Goal: Information Seeking & Learning: Find specific fact

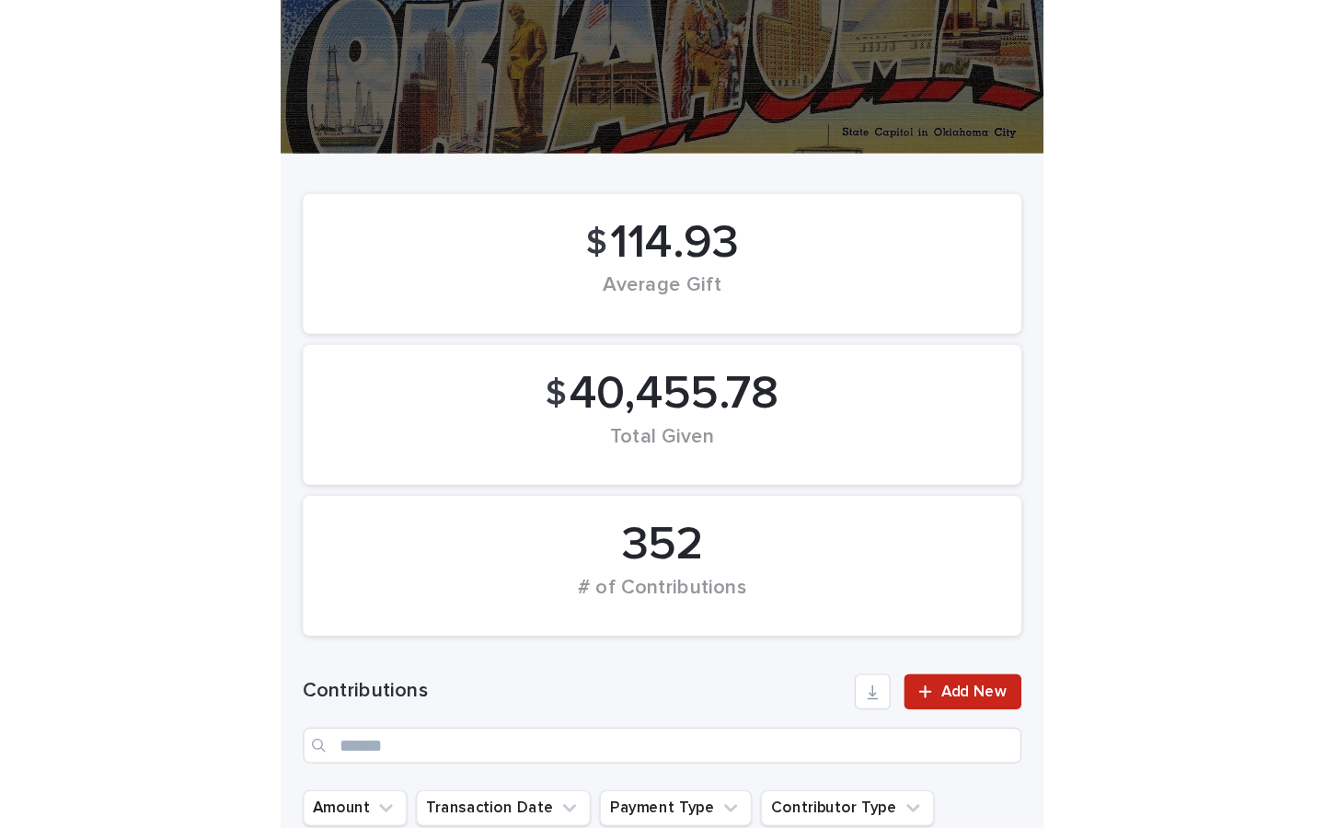
scroll to position [17, 0]
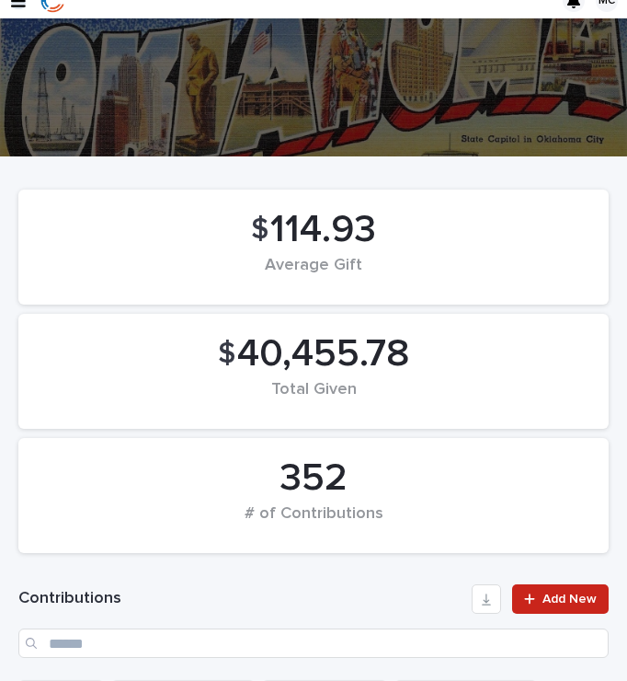
click at [18, 6] on icon "button" at bounding box center [18, 0] width 15 height 13
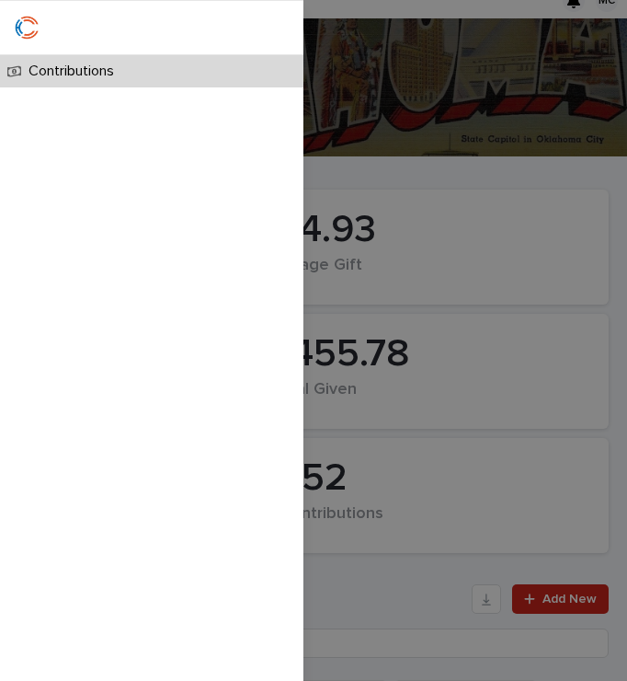
click at [118, 71] on p "Contributions" at bounding box center [75, 71] width 108 height 17
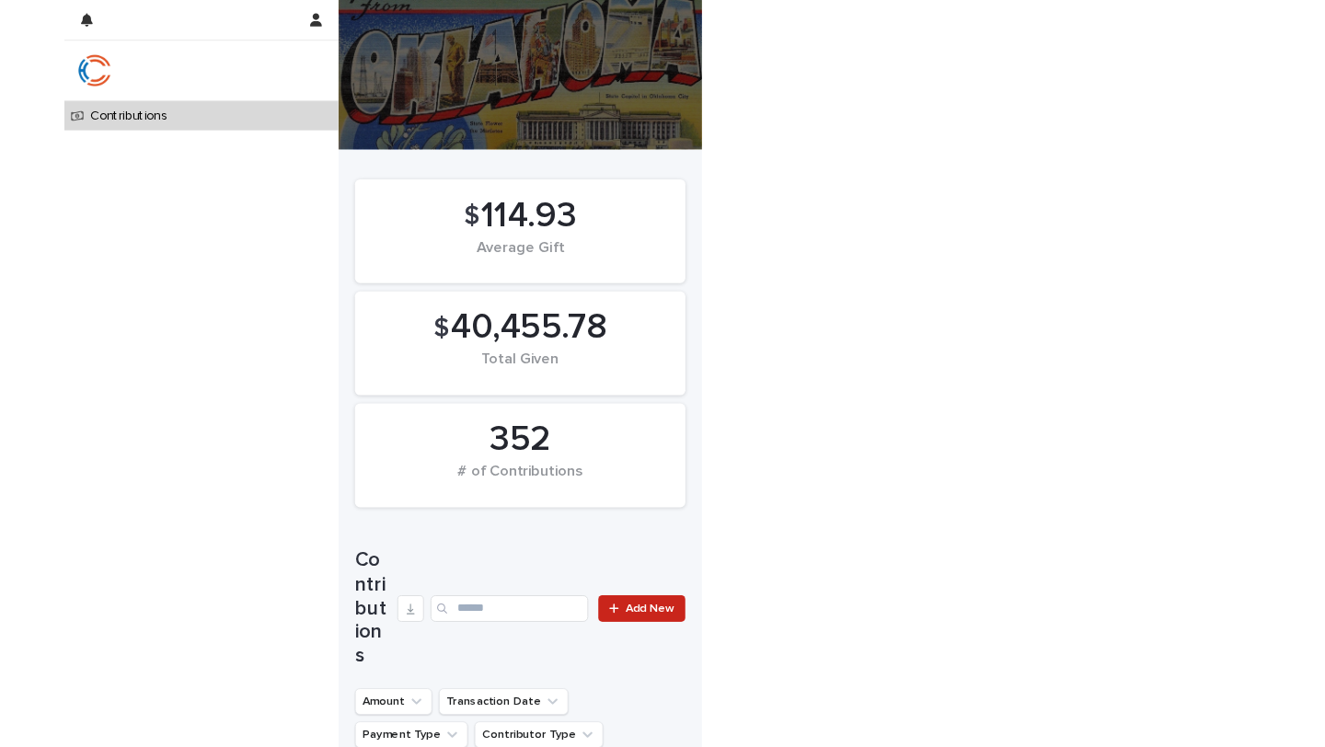
scroll to position [0, 0]
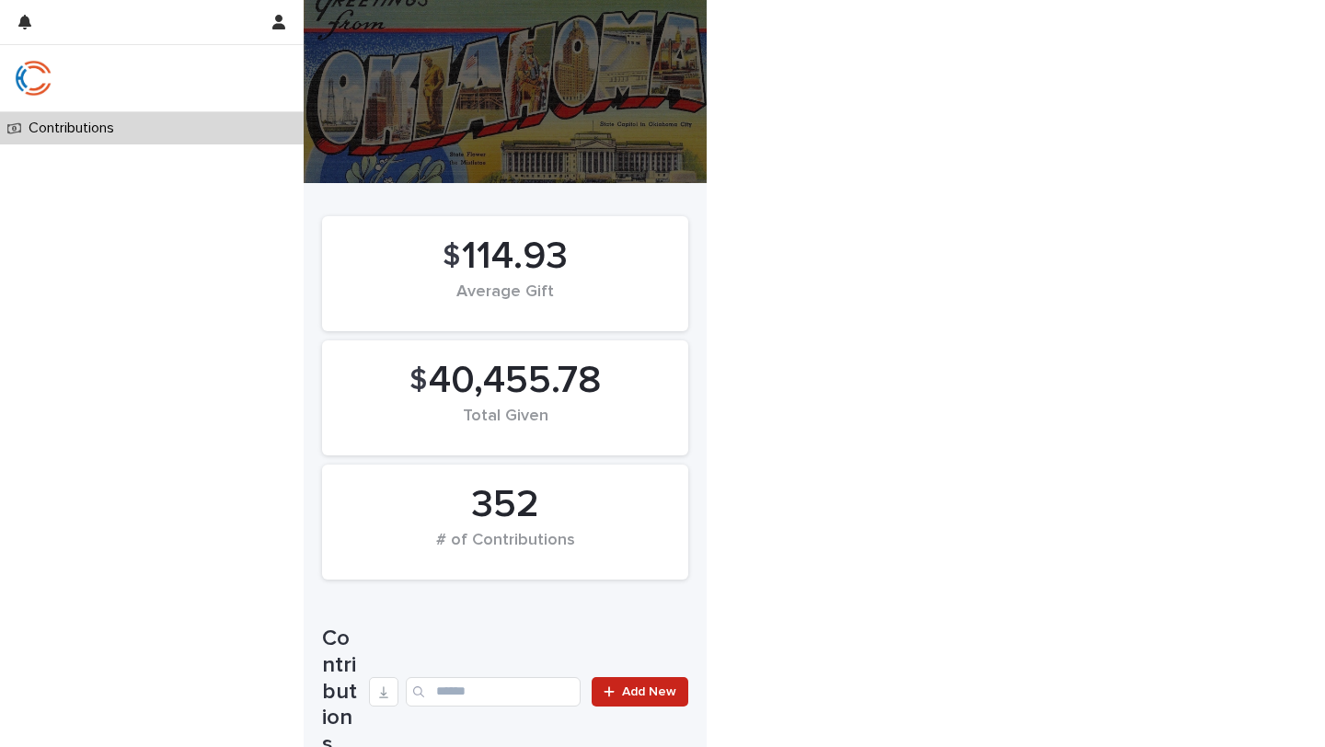
click at [95, 125] on p "Contributions" at bounding box center [75, 128] width 108 height 17
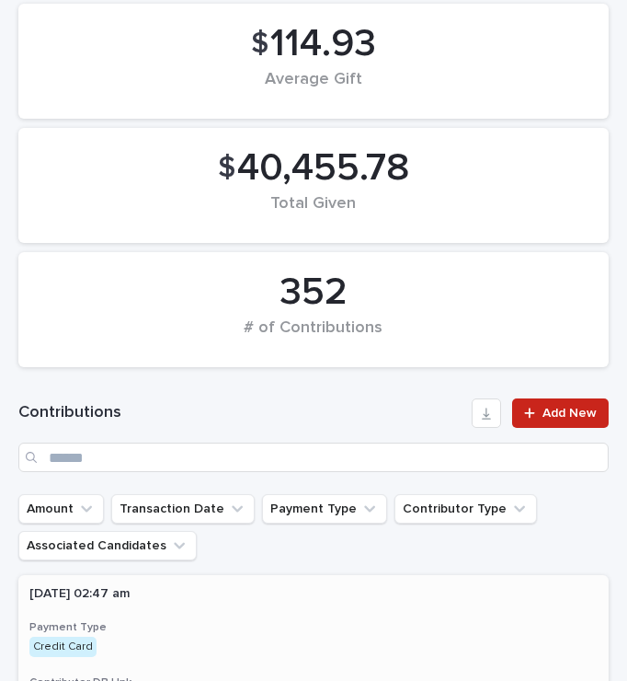
scroll to position [311, 0]
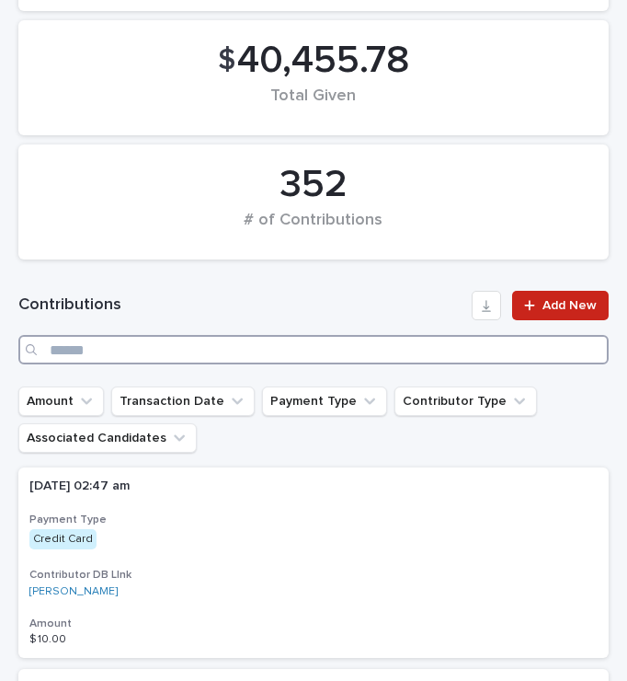
click at [149, 345] on input "Search" at bounding box center [313, 349] width 591 height 29
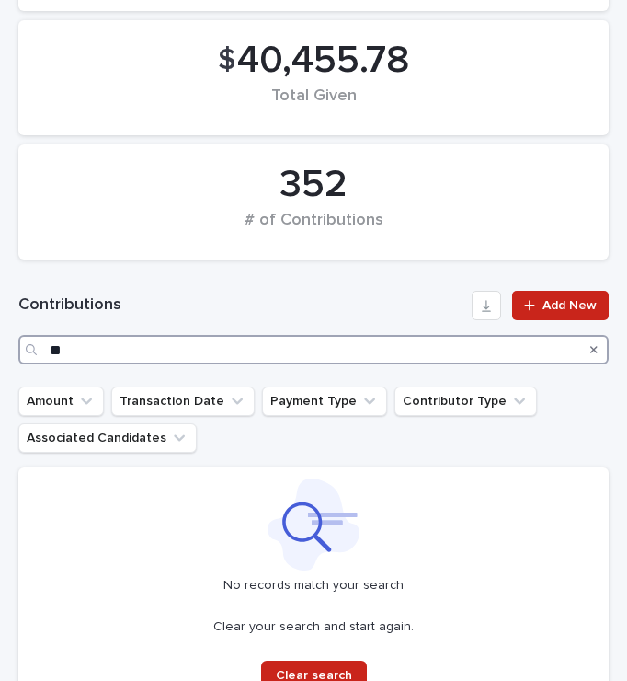
type input "*"
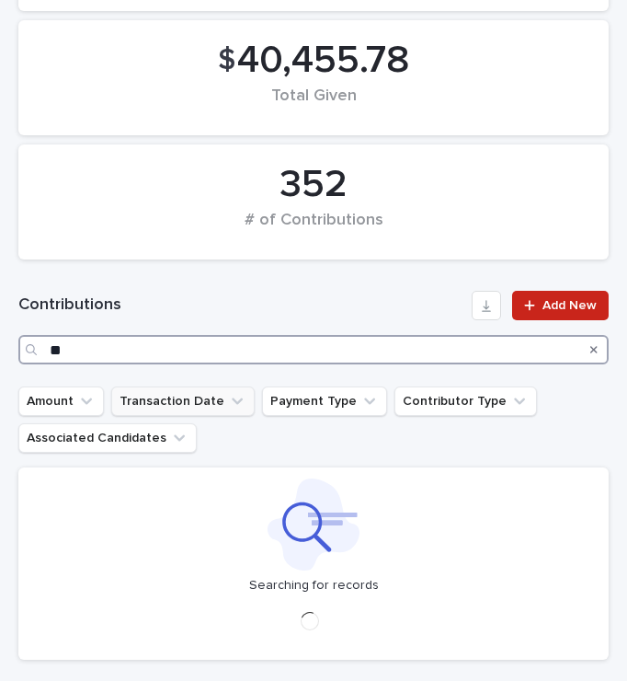
type input "*"
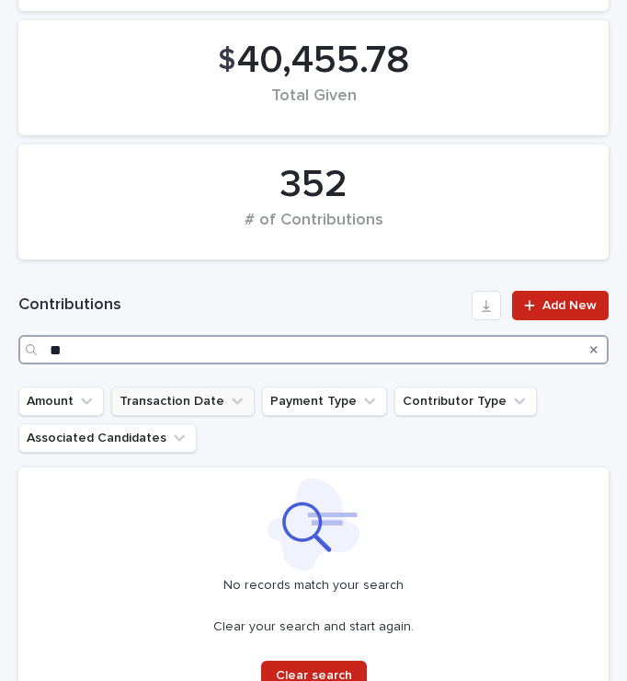
type input "*"
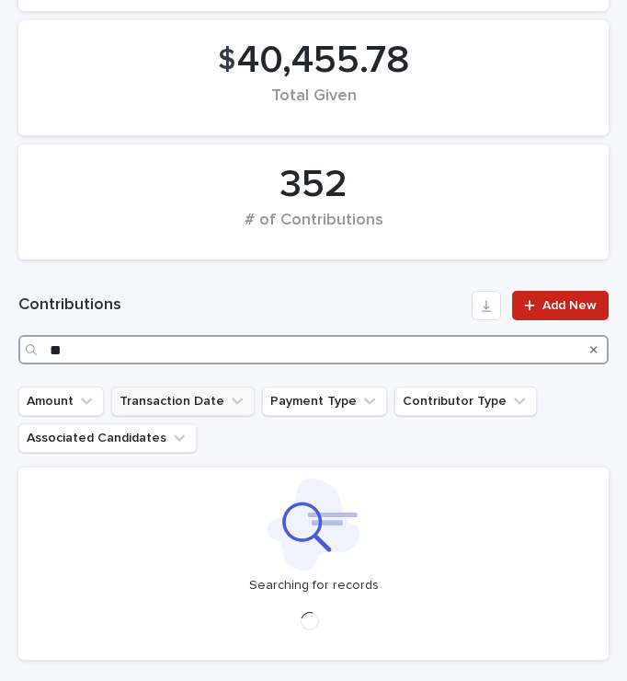
type input "*"
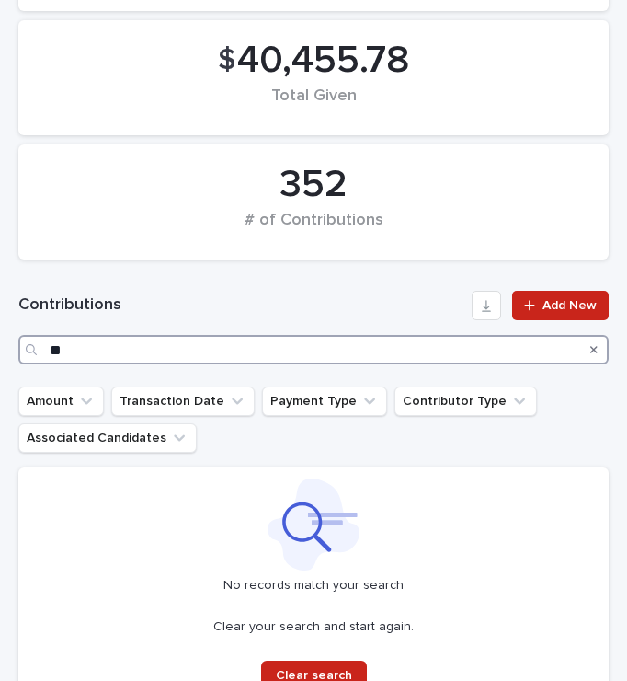
type input "*"
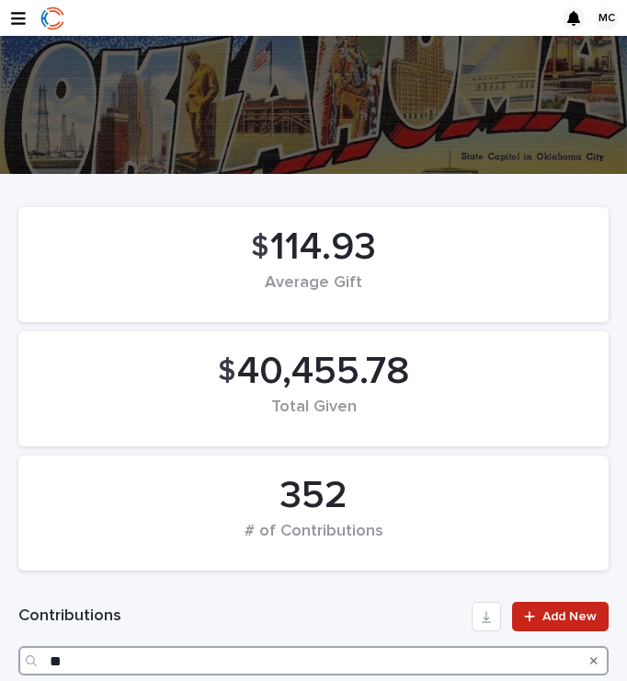
type input "*"
